Goal: Find specific page/section: Find specific page/section

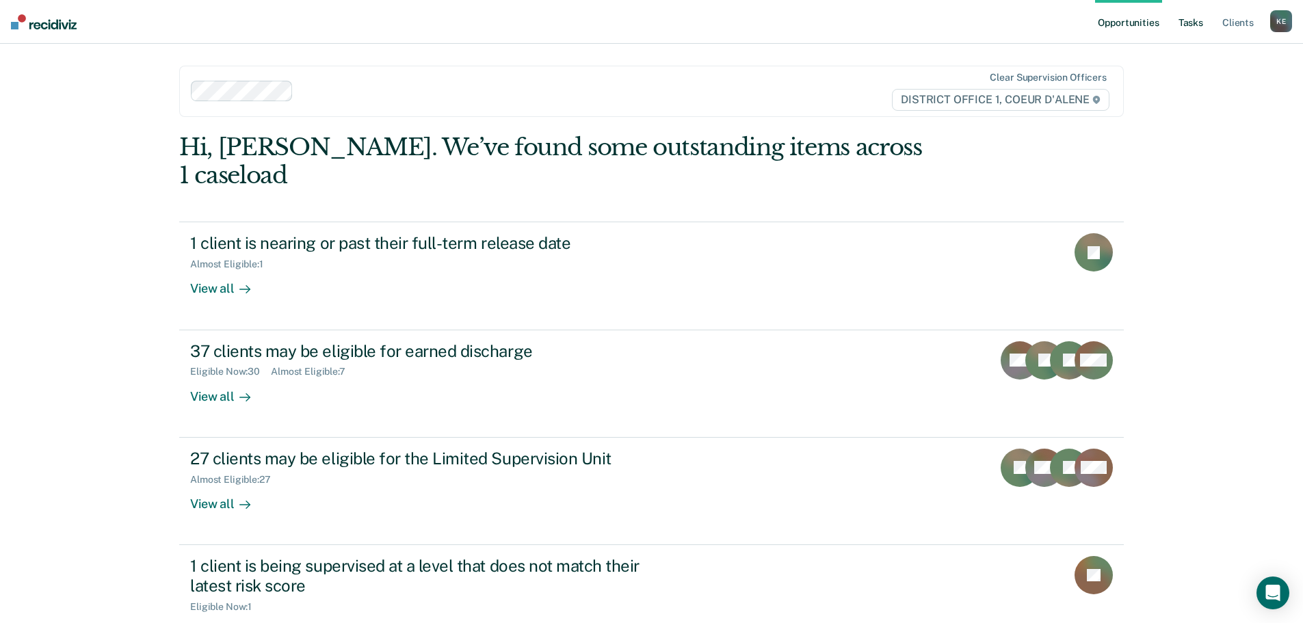
click at [1186, 21] on link "Tasks" at bounding box center [1191, 22] width 30 height 44
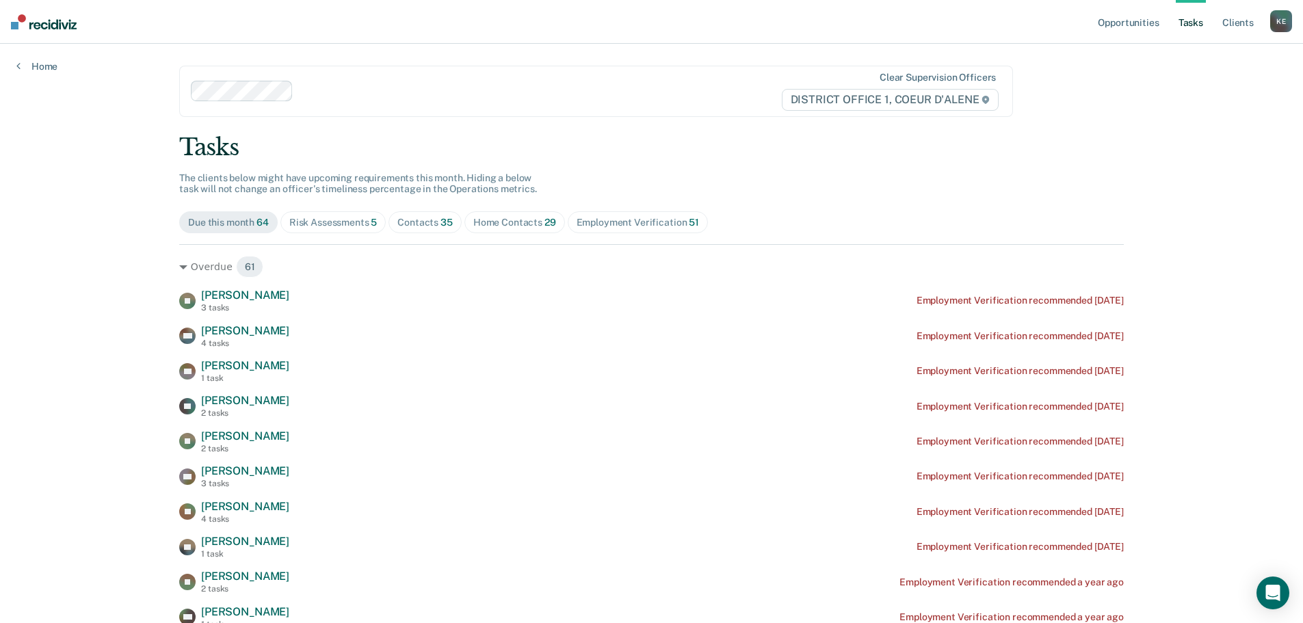
click at [335, 224] on div "Risk Assessments 5" at bounding box center [333, 223] width 88 height 12
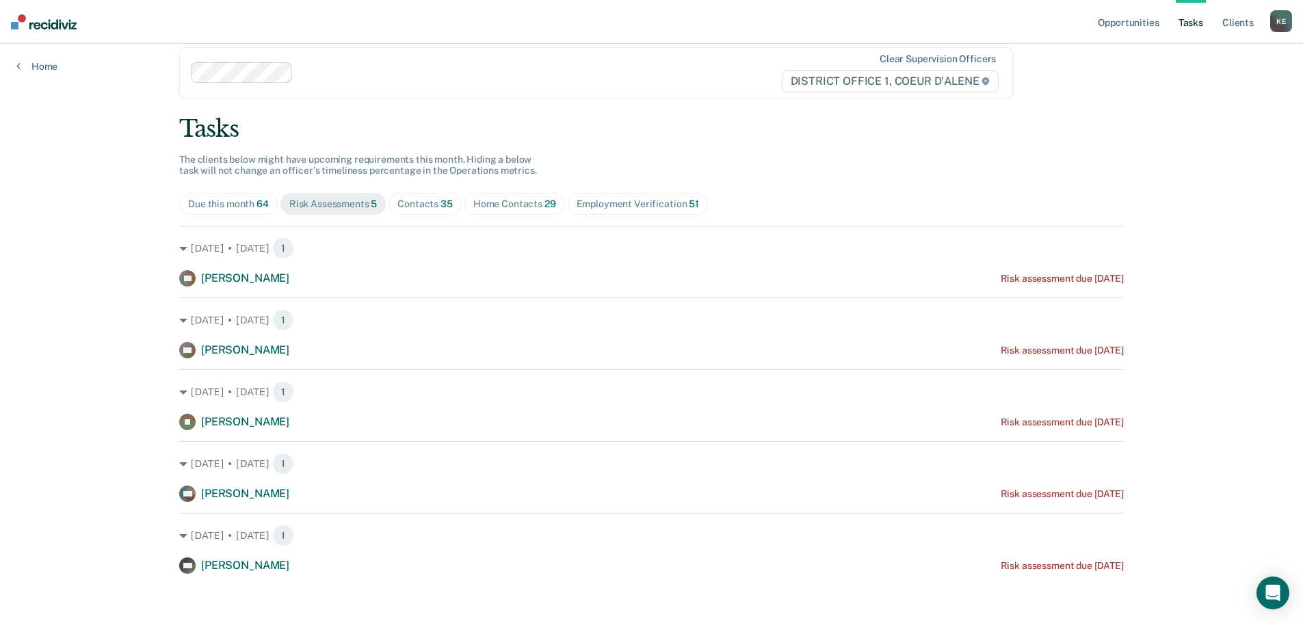
scroll to position [24, 0]
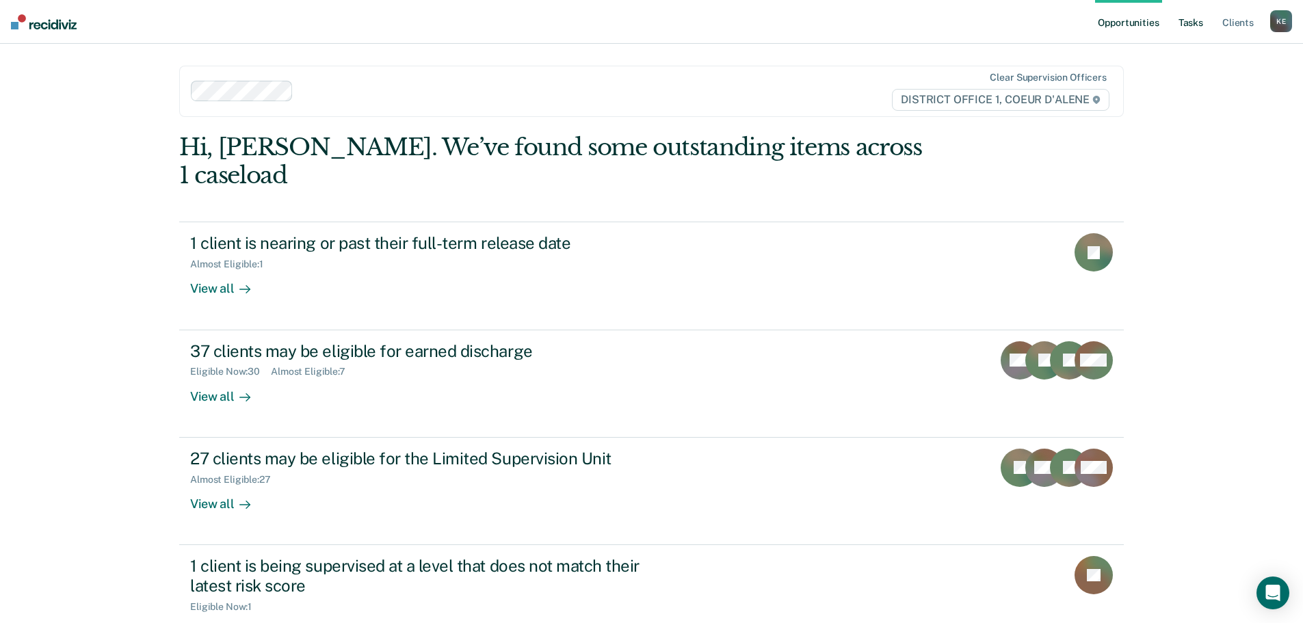
click at [1189, 23] on link "Tasks" at bounding box center [1191, 22] width 30 height 44
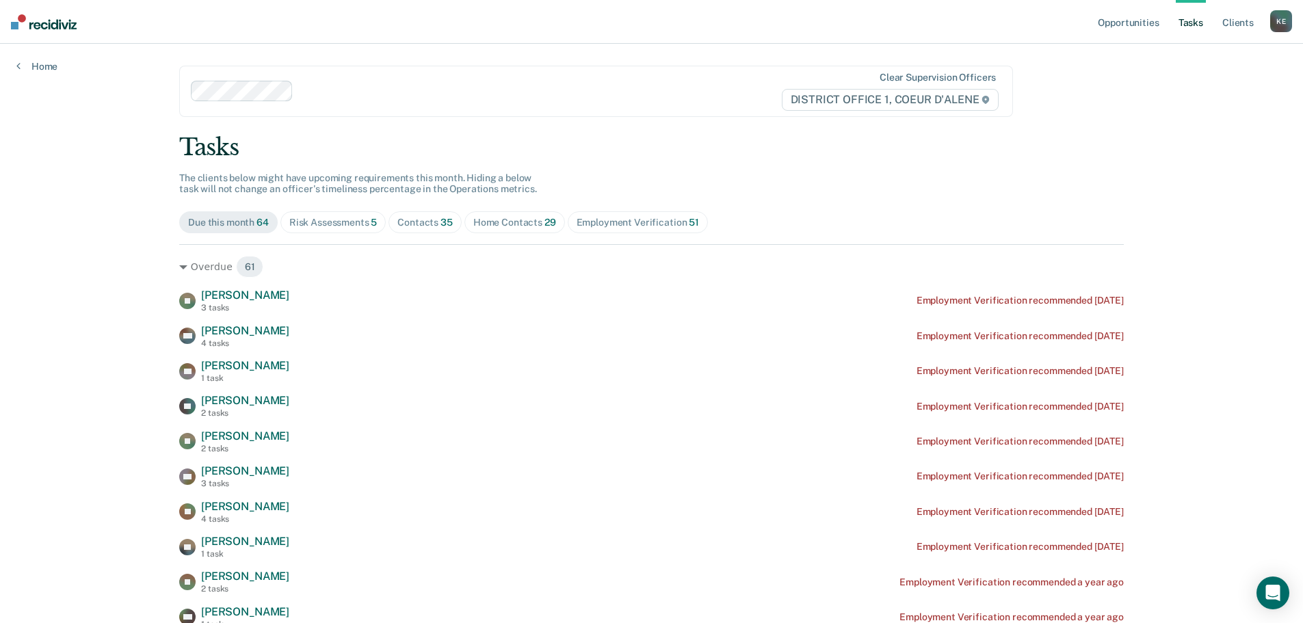
click at [336, 218] on div "Risk Assessments 5" at bounding box center [333, 223] width 88 height 12
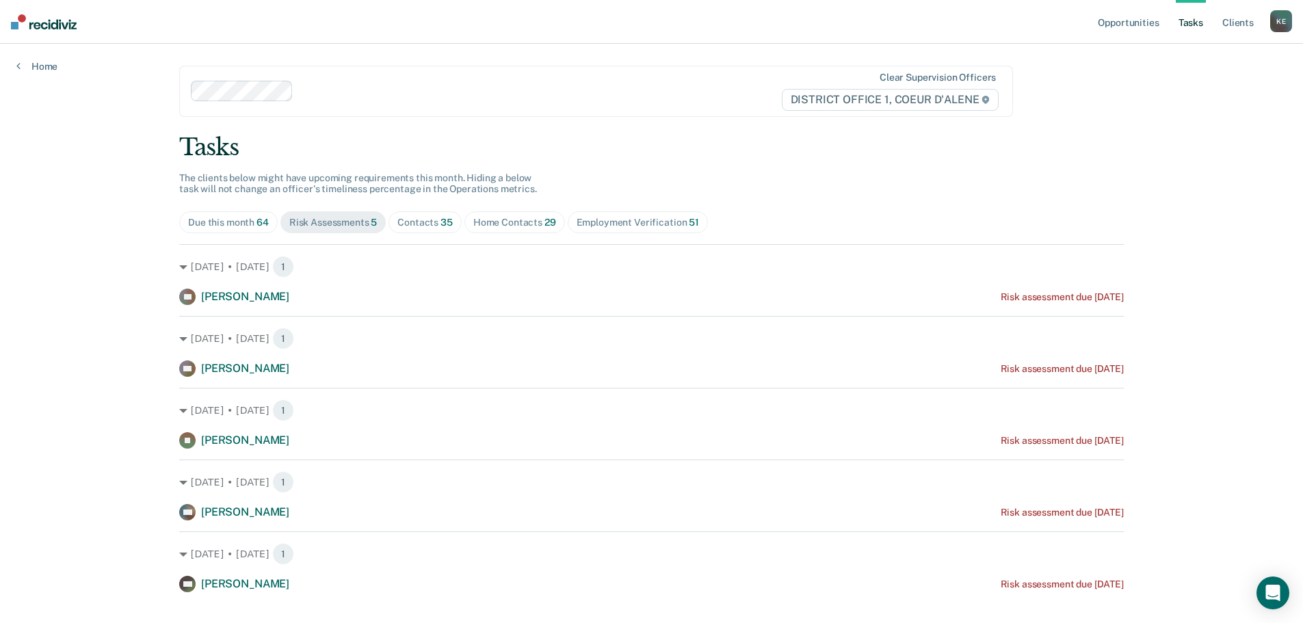
scroll to position [24, 0]
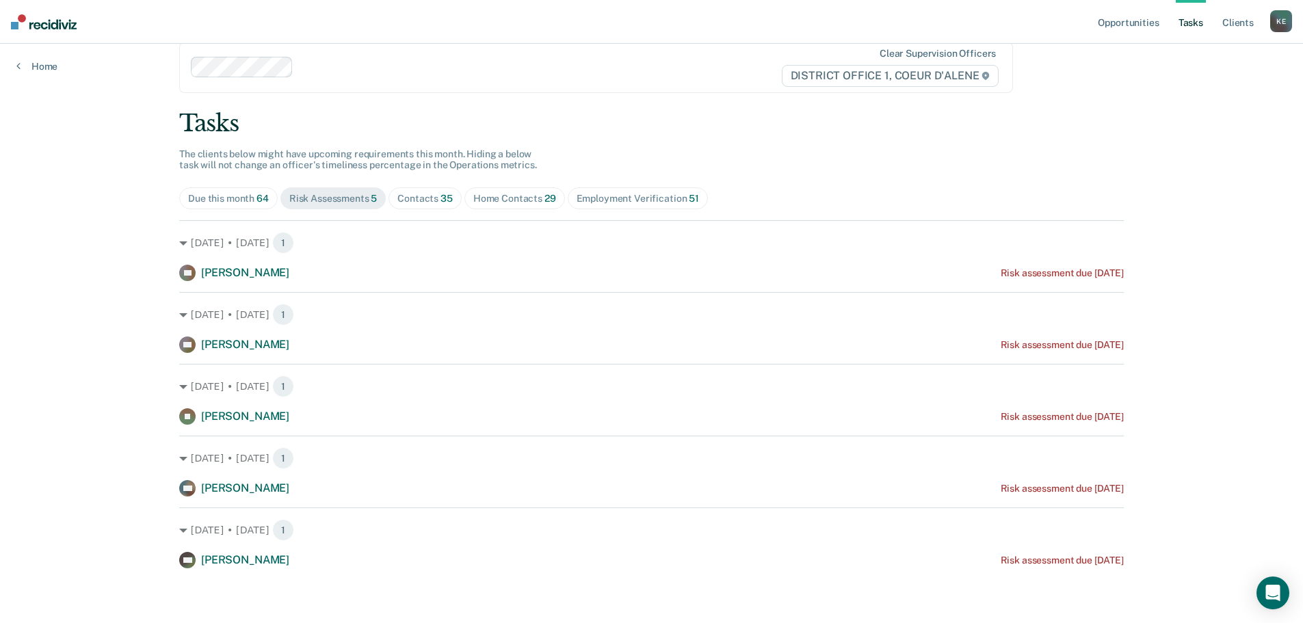
click at [212, 28] on nav "Opportunities Tasks Client s [PERSON_NAME] Profile How it works Log Out" at bounding box center [651, 22] width 1303 height 44
